Goal: Check status: Check status

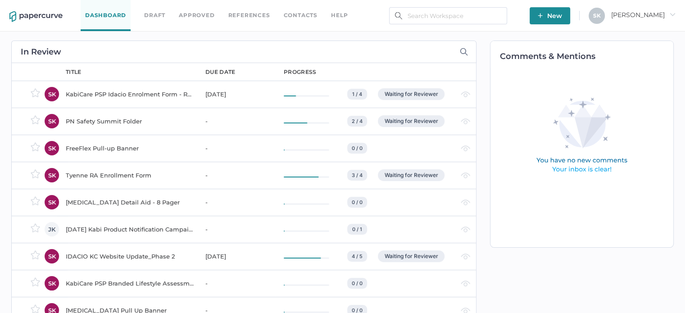
click at [110, 120] on div "PN Safety Summit Folder" at bounding box center [130, 121] width 129 height 11
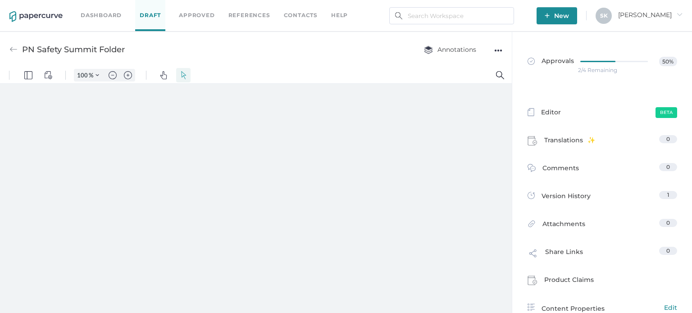
type input "181"
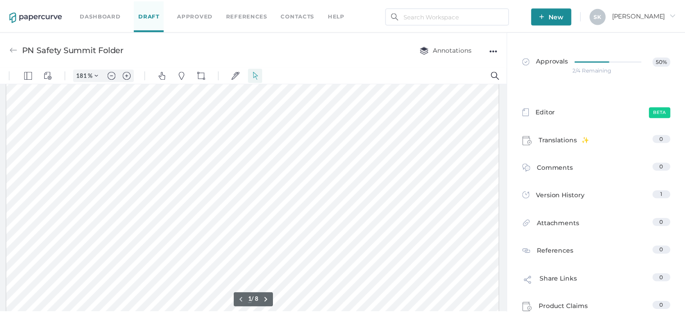
scroll to position [182, 0]
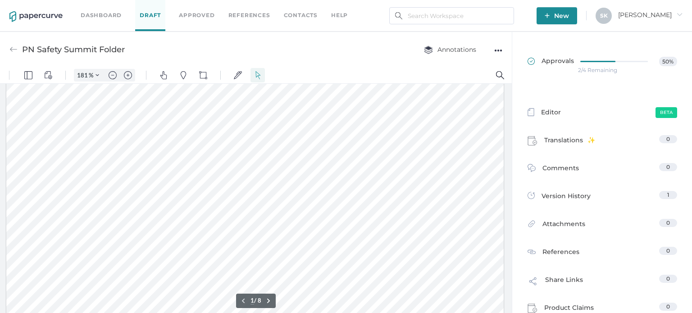
click at [611, 70] on div "2/4 Remaining" at bounding box center [597, 70] width 39 height 0
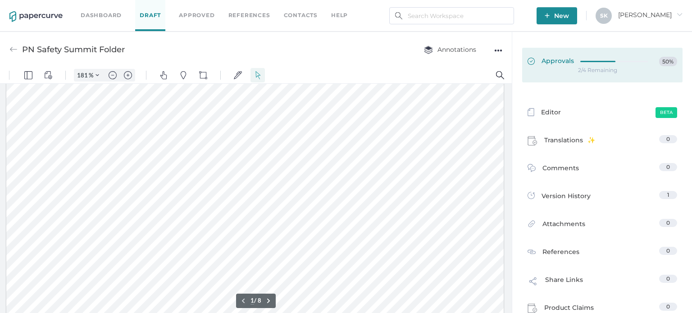
click at [593, 77] on link "Approvals 50%" at bounding box center [602, 65] width 160 height 35
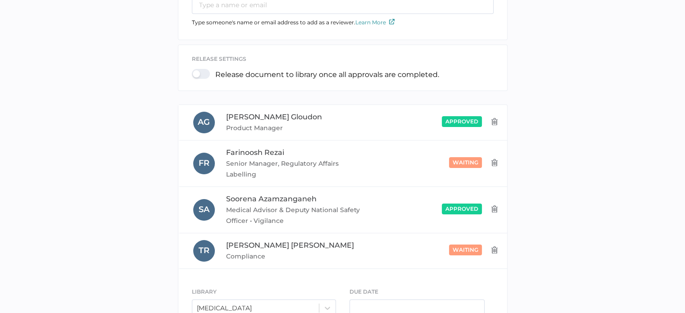
scroll to position [196, 0]
